Goal: Transaction & Acquisition: Purchase product/service

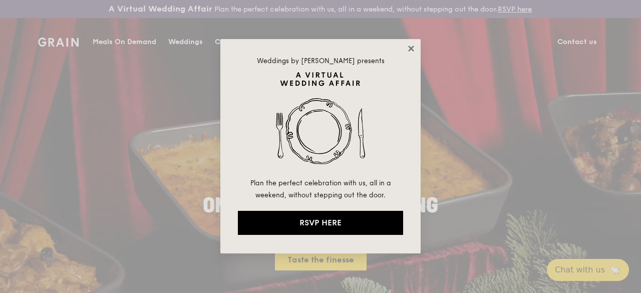
click at [413, 48] on icon at bounding box center [411, 48] width 9 height 9
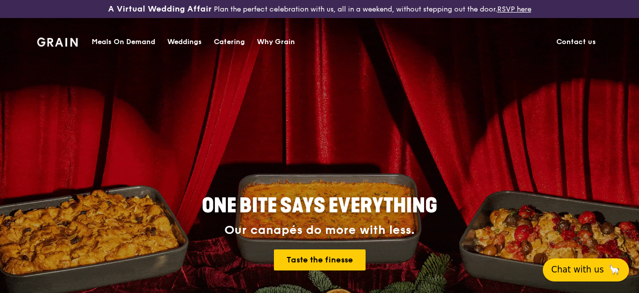
click at [577, 268] on span "Chat with us" at bounding box center [578, 270] width 53 height 13
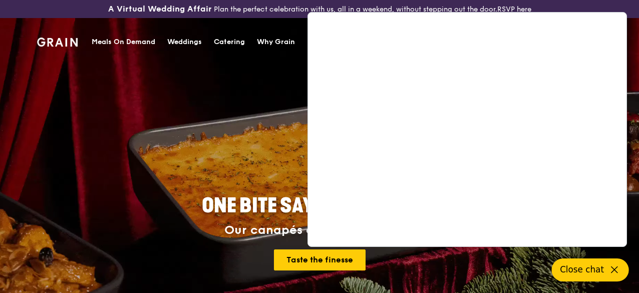
click at [254, 134] on div "ONE BITE SAYS EVERYTHING Our canapés do more with less. Taste the finesse" at bounding box center [319, 233] width 497 height 371
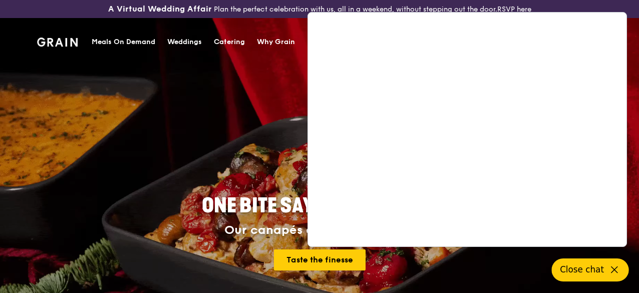
click at [208, 46] on link "Catering" at bounding box center [229, 42] width 43 height 30
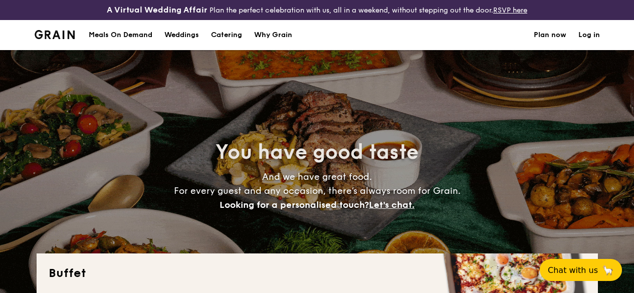
select select
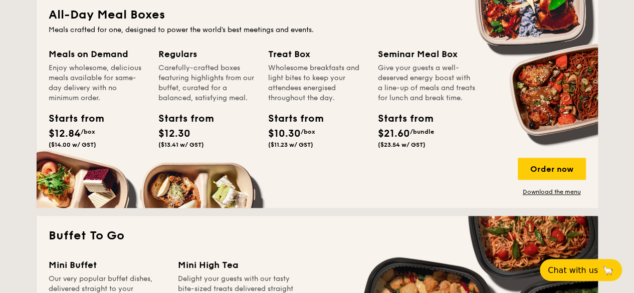
scroll to position [501, 0]
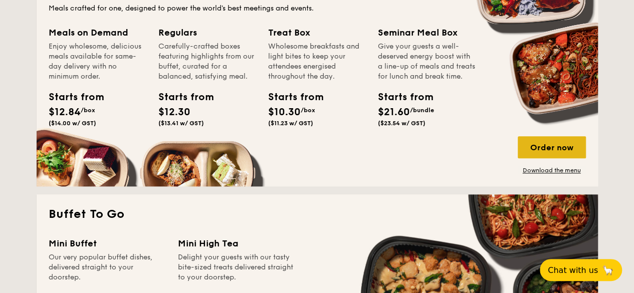
click at [523, 153] on div "Order now" at bounding box center [552, 147] width 68 height 22
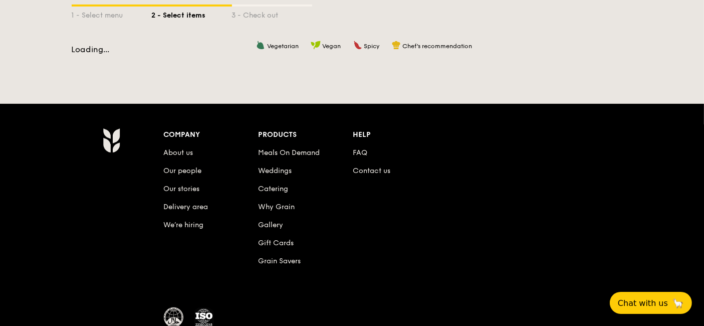
scroll to position [165, 0]
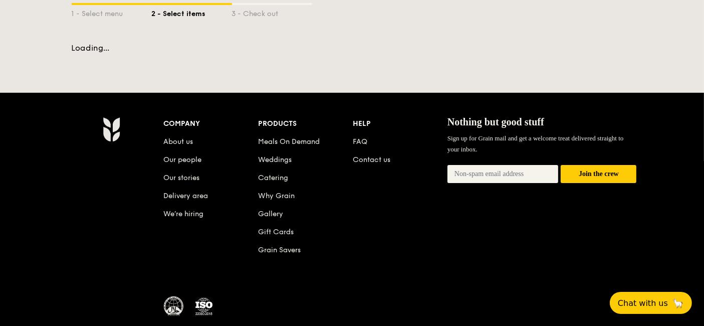
scroll to position [222, 0]
